Goal: Find specific fact: Find specific fact

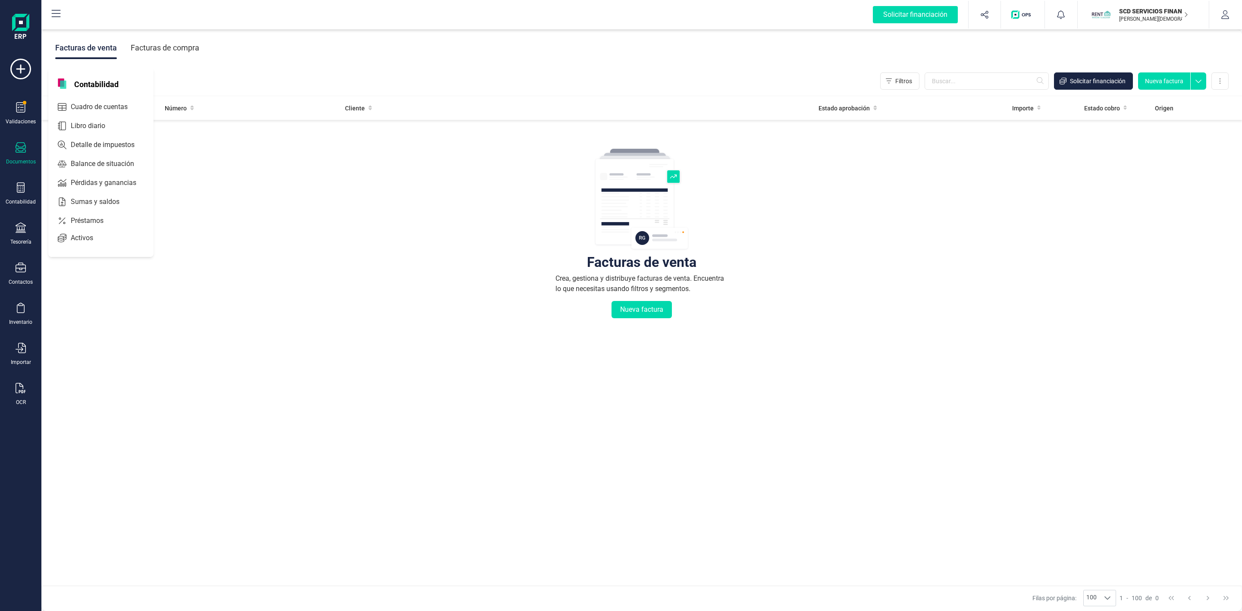
click at [79, 221] on span "Préstamos" at bounding box center [93, 221] width 52 height 10
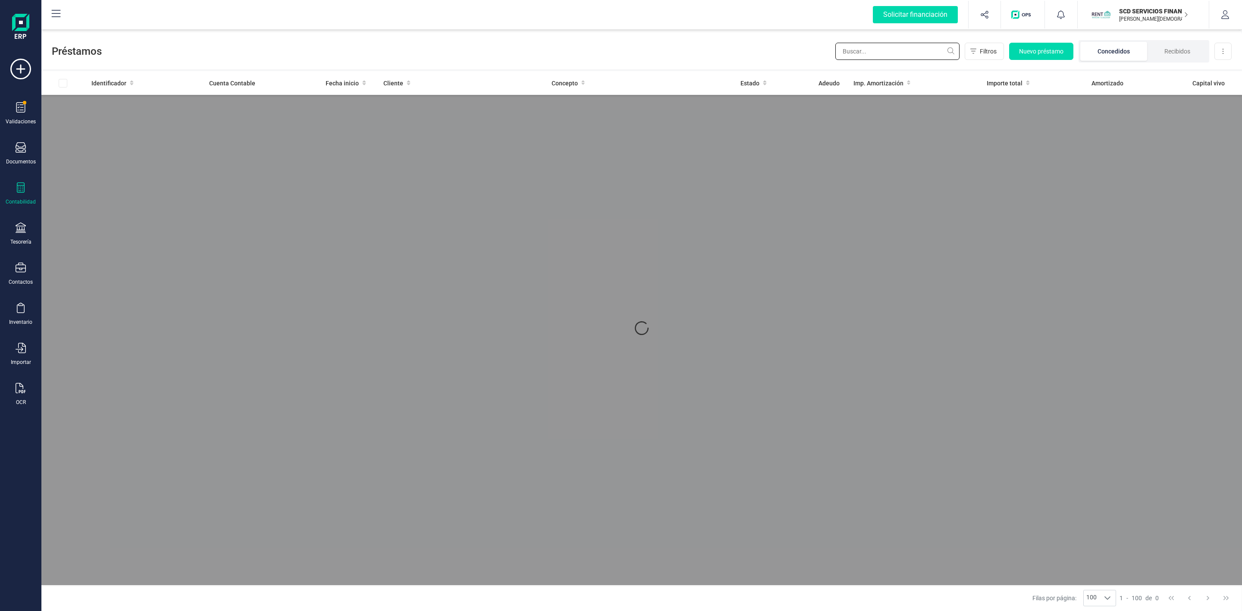
click at [870, 52] on input "text" at bounding box center [897, 51] width 124 height 17
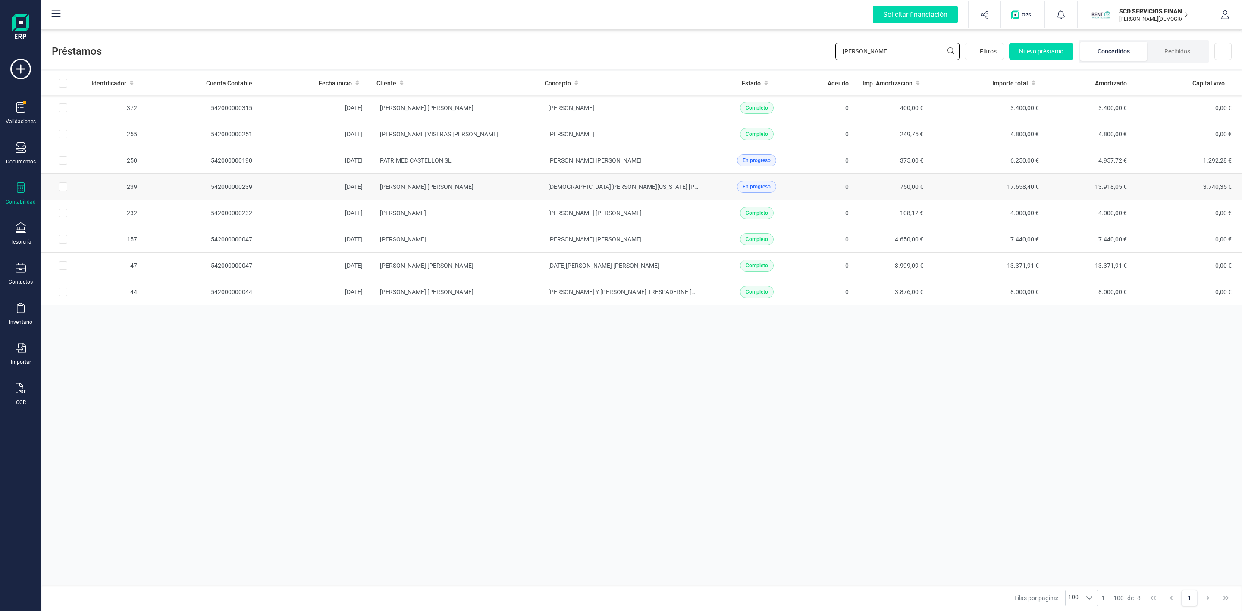
type input "[PERSON_NAME]"
click at [506, 191] on td "[PERSON_NAME] [PERSON_NAME]" at bounding box center [453, 187] width 168 height 26
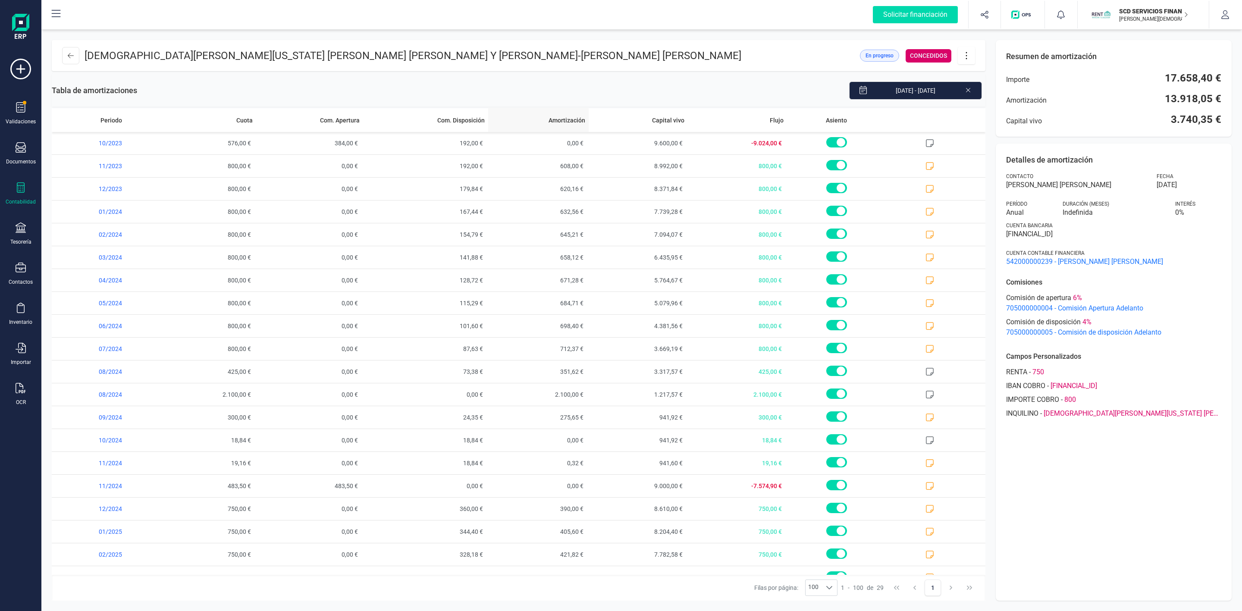
click at [523, 125] on th "Amortización" at bounding box center [538, 120] width 100 height 24
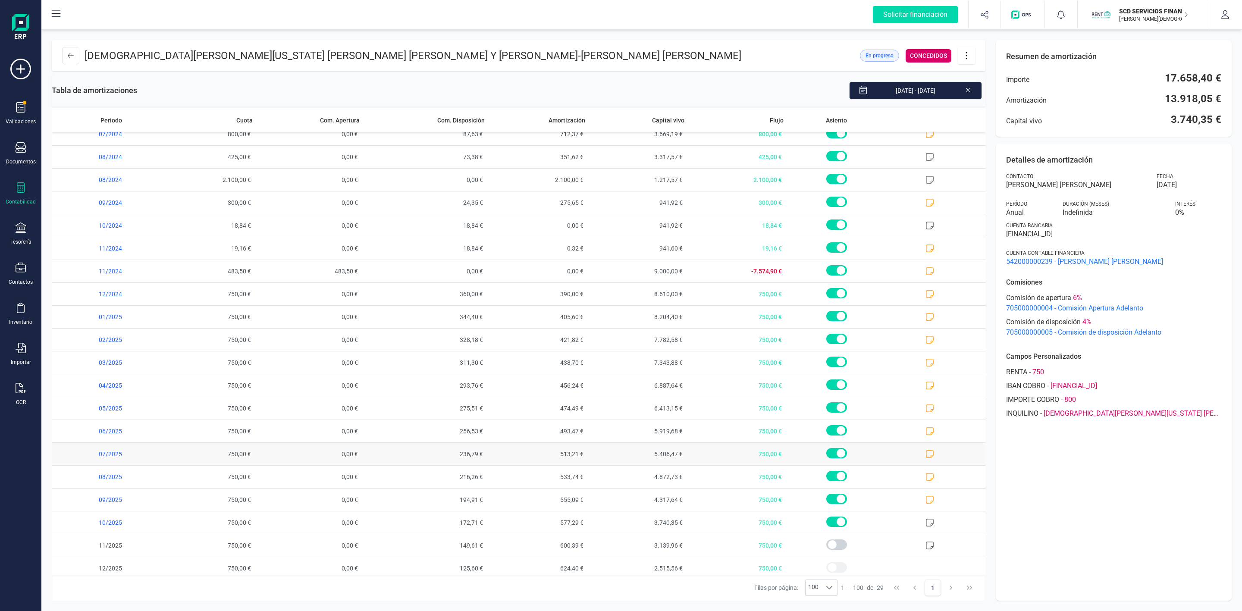
scroll to position [225, 0]
click at [965, 89] on icon at bounding box center [967, 89] width 7 height 9
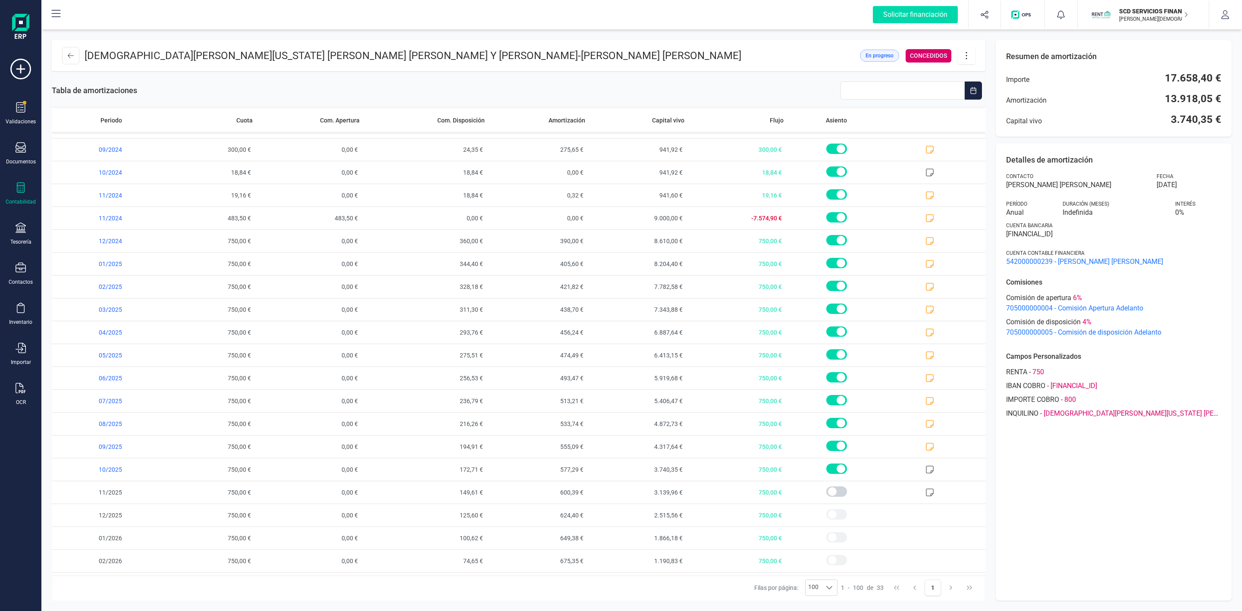
scroll to position [290, 0]
drag, startPoint x: 1165, startPoint y: 118, endPoint x: 1225, endPoint y: 113, distance: 60.5
click at [1225, 113] on div "Resumen de amortización Importe 17.658,40 € Amortización 13.918,05 € Capital vi…" at bounding box center [1113, 88] width 236 height 97
click at [1077, 117] on div "Capital vivo 3.740,35 €" at bounding box center [1113, 120] width 215 height 14
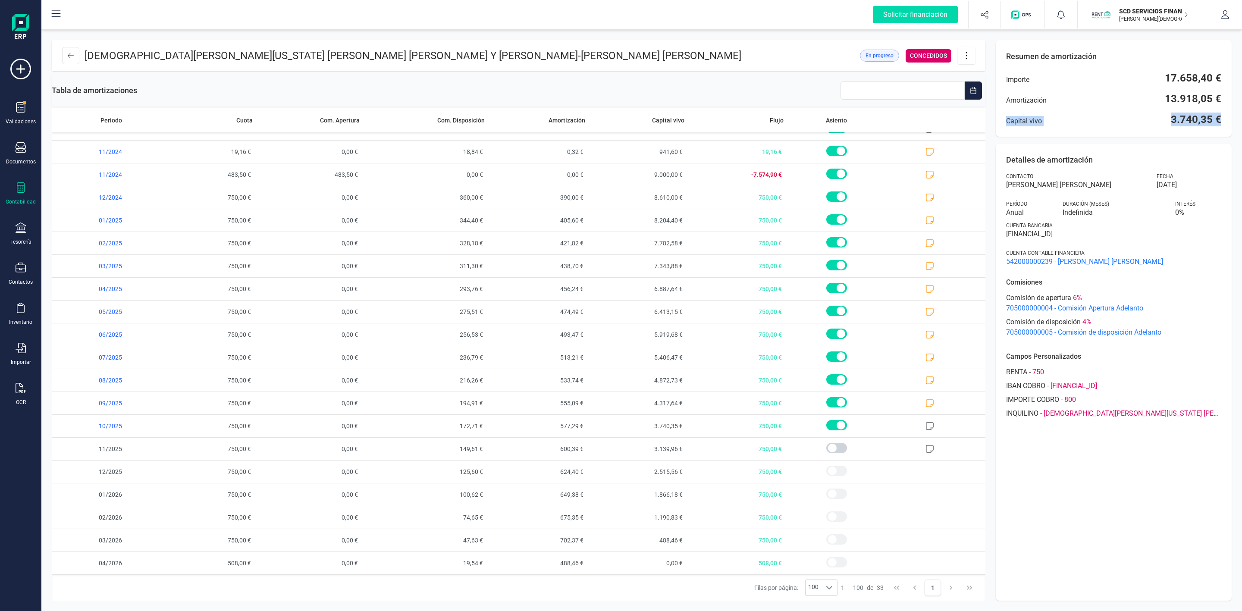
drag, startPoint x: 999, startPoint y: 126, endPoint x: 1228, endPoint y: 122, distance: 229.4
click at [1228, 122] on div "Resumen de amortización Importe 17.658,40 € Amortización 13.918,05 € Capital vi…" at bounding box center [1113, 88] width 236 height 97
copy div "Capital vivo 3.740,35 €"
click at [23, 189] on icon at bounding box center [21, 187] width 10 height 10
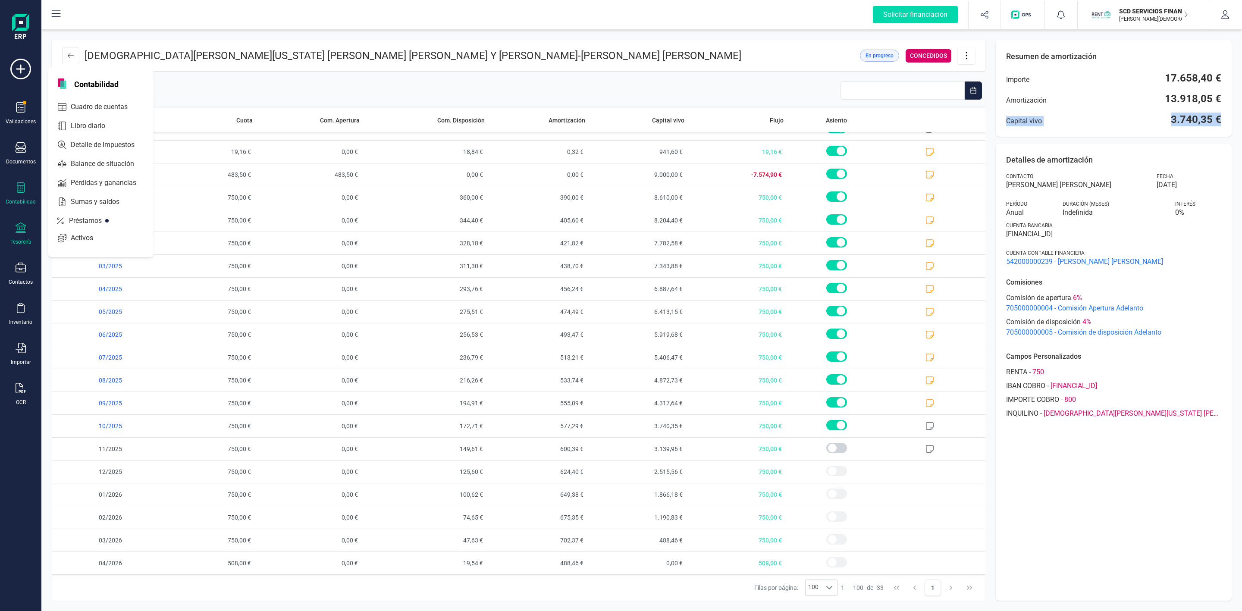
click at [19, 235] on div at bounding box center [21, 228] width 10 height 13
click at [88, 147] on span "Cuentas bancarias" at bounding box center [105, 147] width 76 height 10
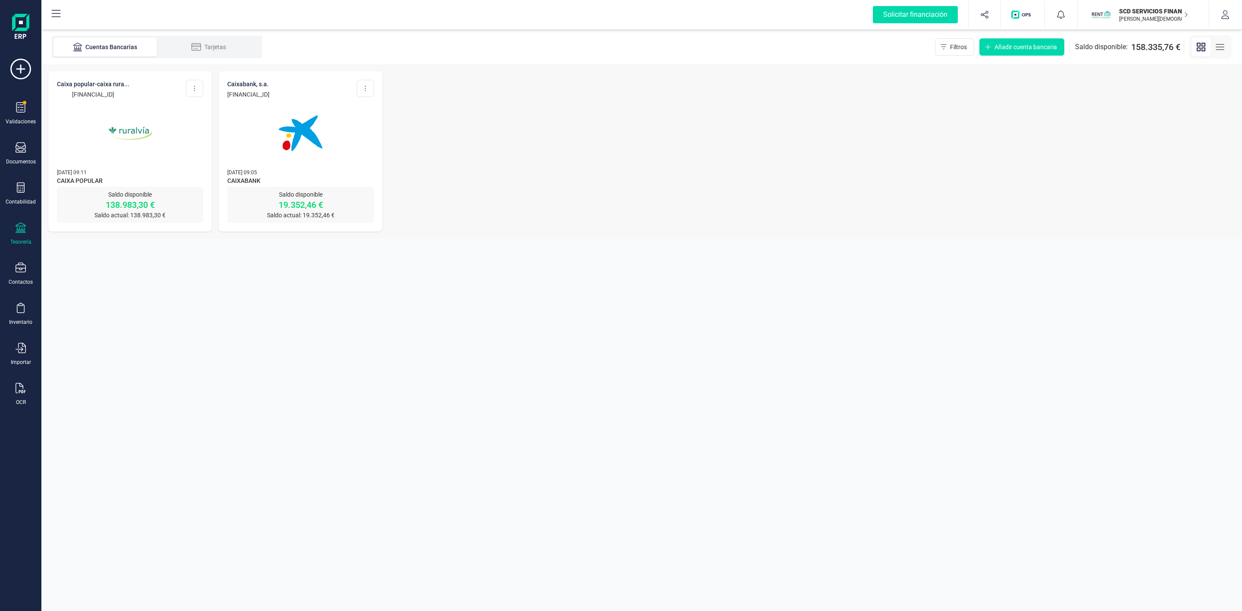
click at [123, 188] on div "Saldo disponible 138.983,30 € Saldo actual: 138.983,30 €" at bounding box center [130, 205] width 146 height 36
click at [146, 132] on img at bounding box center [130, 133] width 72 height 72
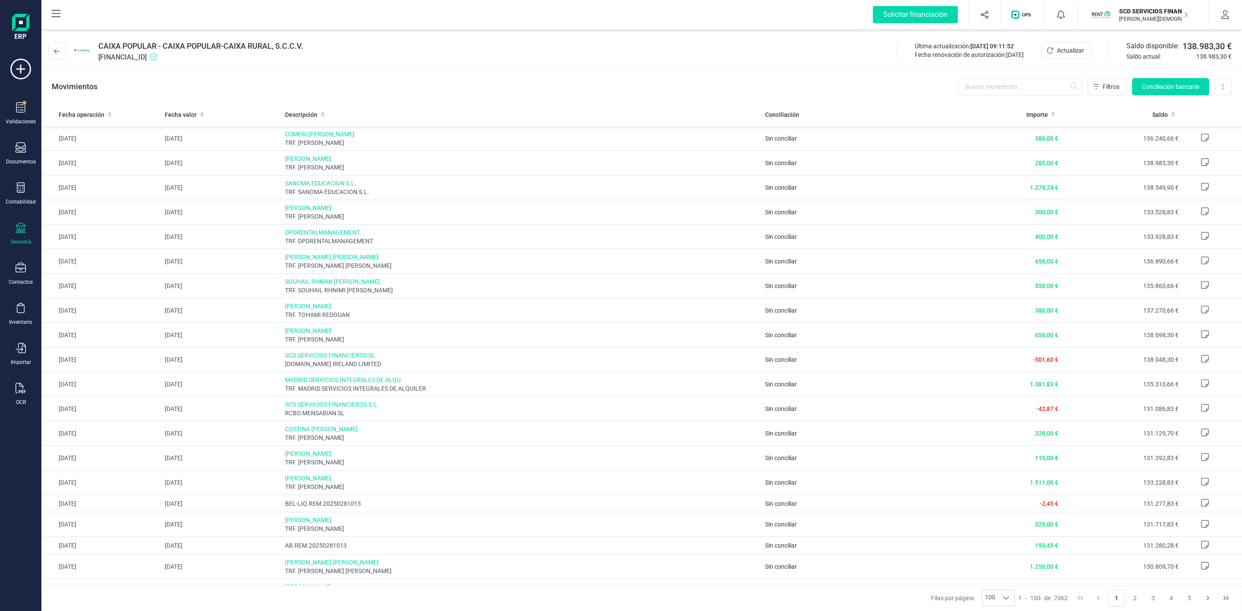
click at [19, 235] on div at bounding box center [21, 228] width 10 height 13
click at [97, 146] on span "Cuentas bancarias" at bounding box center [104, 147] width 76 height 10
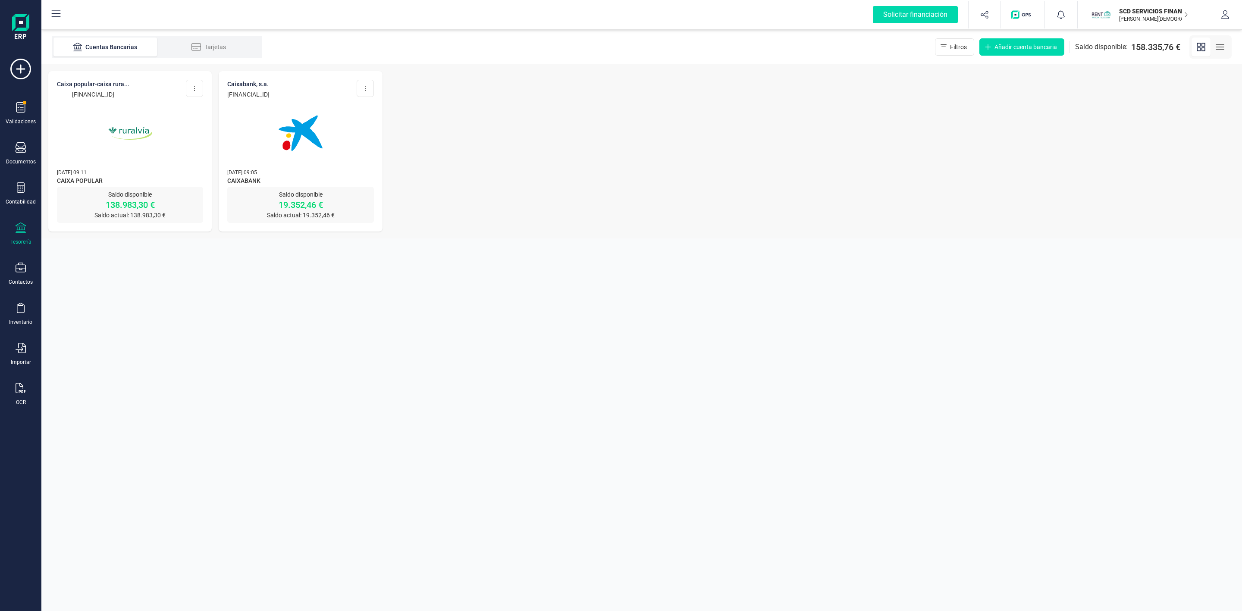
click at [116, 87] on p "CAIXA POPULAR-CAIXA RURA..." at bounding box center [93, 84] width 72 height 9
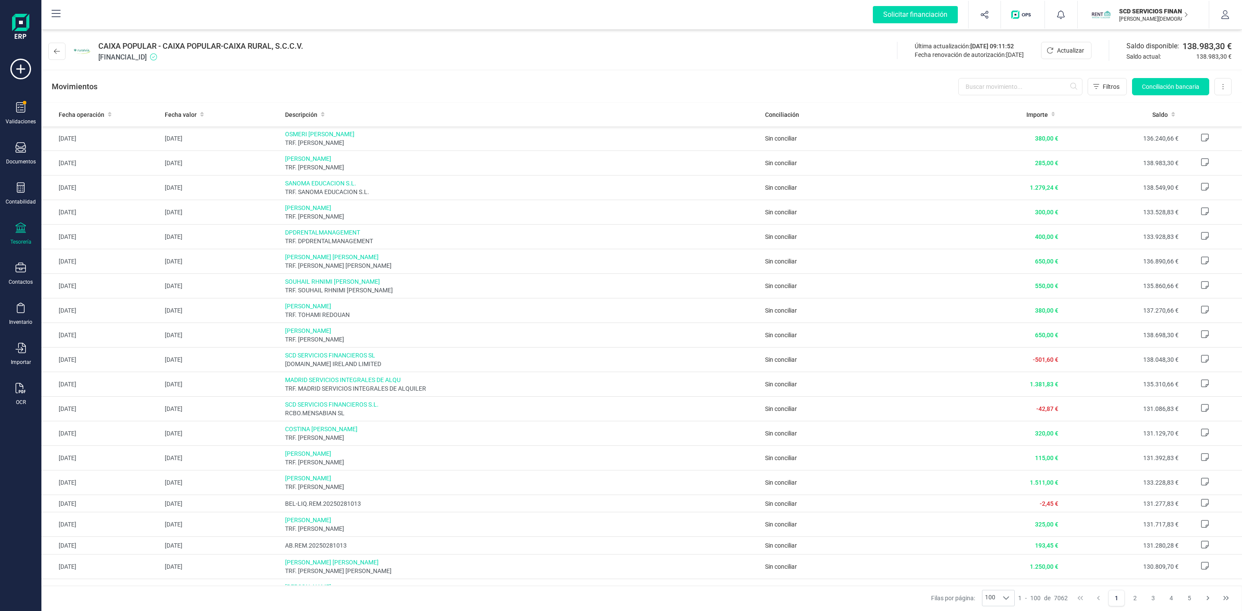
drag, startPoint x: 191, startPoint y: 57, endPoint x: 101, endPoint y: 37, distance: 92.0
click at [101, 37] on div "CAIXA POPULAR - CAIXA POPULAR-CAIXA RURAL, S.C.C.V. [FINANCIAL_ID] Última actua…" at bounding box center [641, 50] width 1200 height 40
click at [119, 46] on span "CAIXA POPULAR - CAIXA POPULAR-CAIXA RURAL, S.C.C.V." at bounding box center [200, 46] width 205 height 12
drag, startPoint x: 191, startPoint y: 54, endPoint x: 97, endPoint y: 45, distance: 94.4
click at [98, 45] on div "CAIXA POPULAR - CAIXA POPULAR-CAIXA RURAL, S.C.C.V. [FINANCIAL_ID]" at bounding box center [200, 51] width 205 height 22
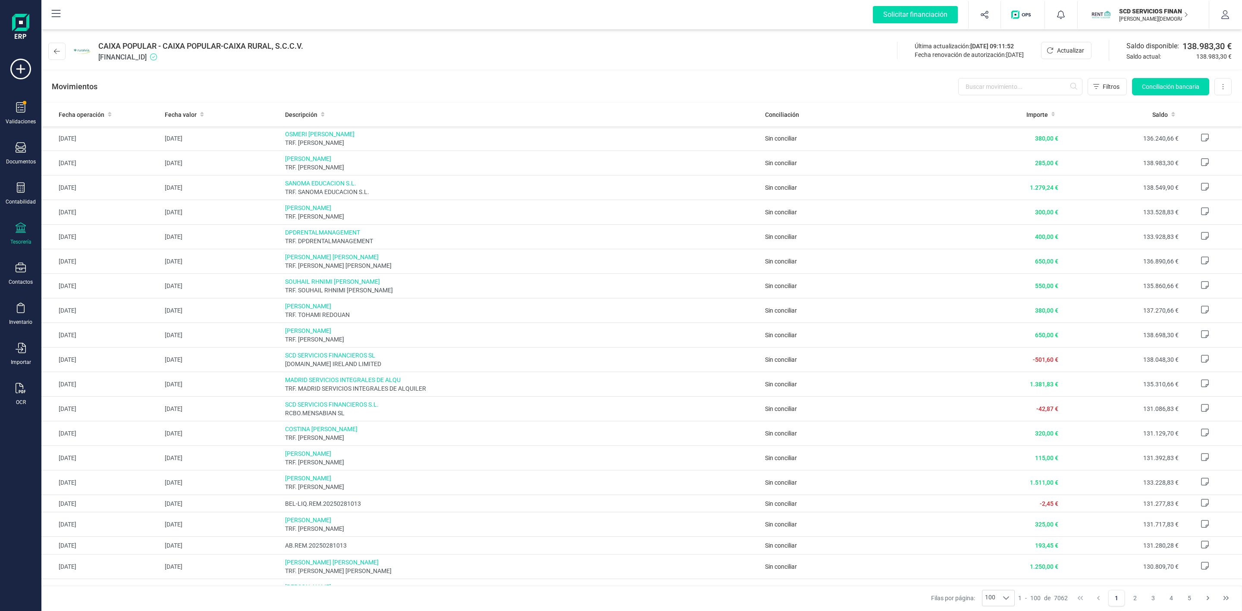
copy div "CAIXA POPULAR - CAIXA POPULAR-CAIXA RURAL, S.C.C.V. [FINANCIAL_ID]"
